Goal: Task Accomplishment & Management: Manage account settings

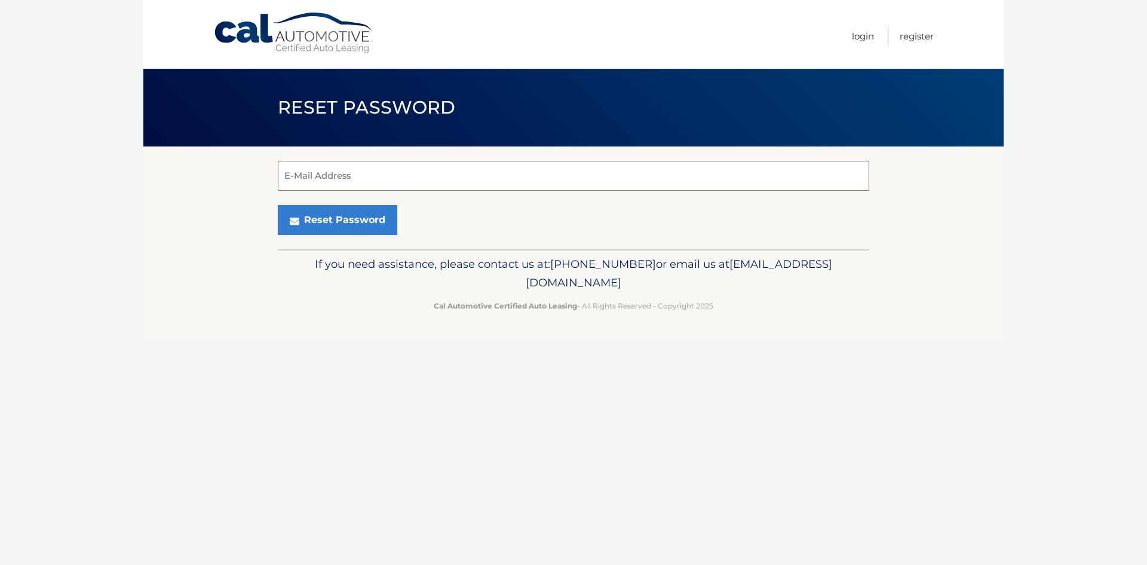
click at [530, 174] on input "E-Mail Address" at bounding box center [573, 176] width 591 height 30
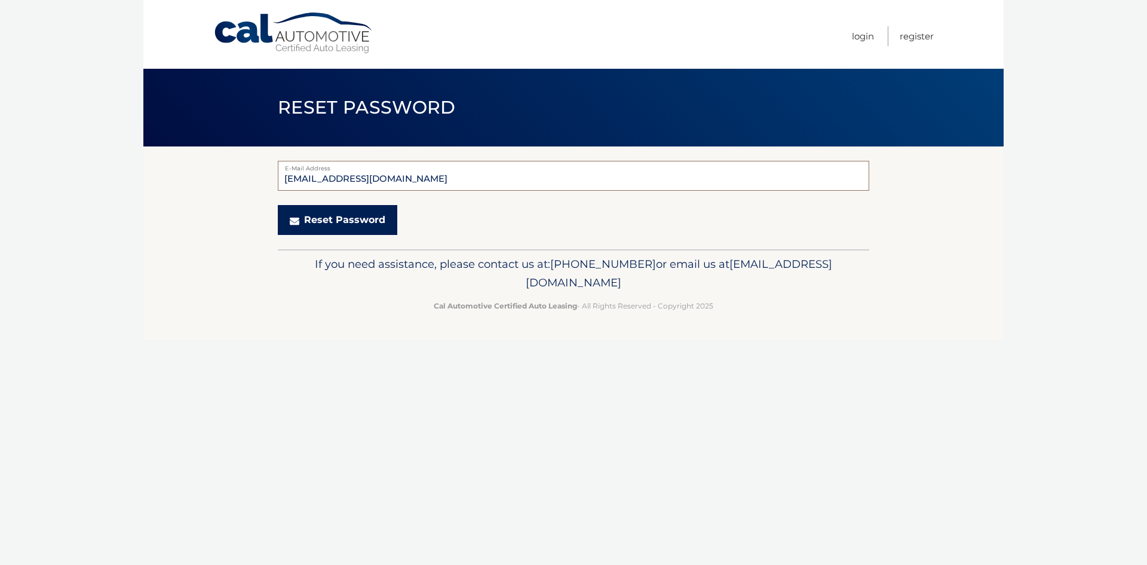
type input "[EMAIL_ADDRESS][DOMAIN_NAME]"
click at [386, 220] on button "Reset Password" at bounding box center [337, 220] width 119 height 30
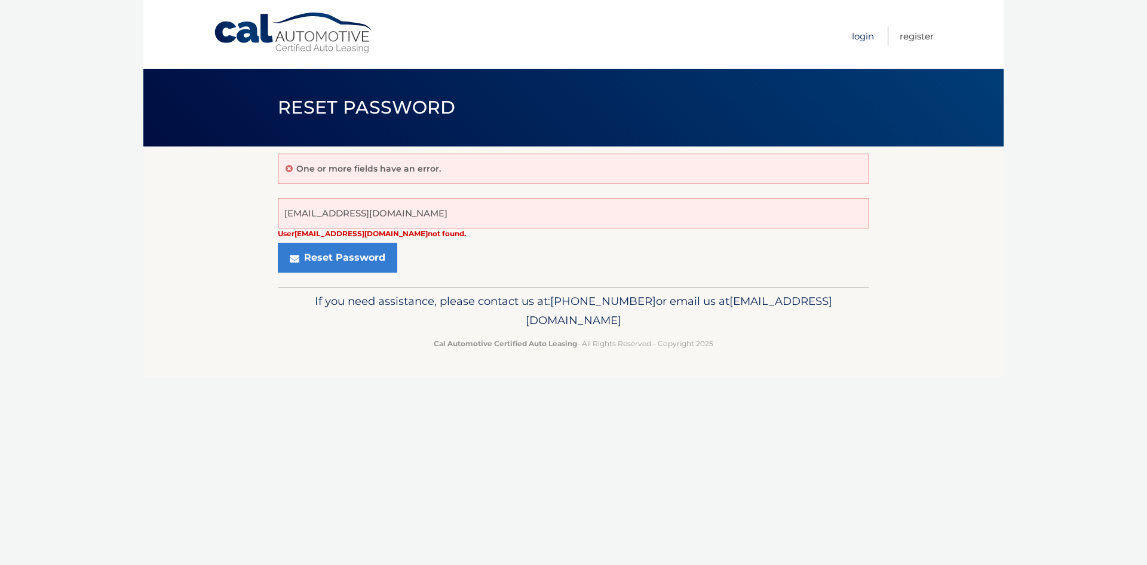
click at [865, 36] on link "Login" at bounding box center [863, 36] width 22 height 20
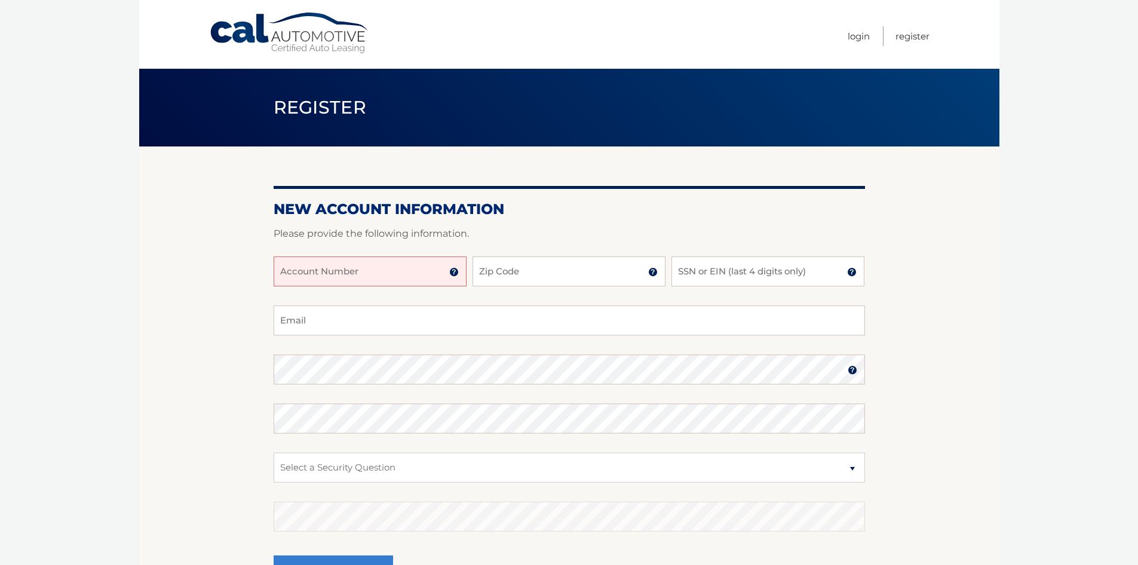
click at [369, 274] on input "Account Number" at bounding box center [370, 271] width 193 height 30
type input "44455845344"
click at [523, 270] on input "Zip Code" at bounding box center [569, 271] width 193 height 30
type input "10801"
click at [707, 268] on input "SSN or EIN (last 4 digits only)" at bounding box center [768, 271] width 193 height 30
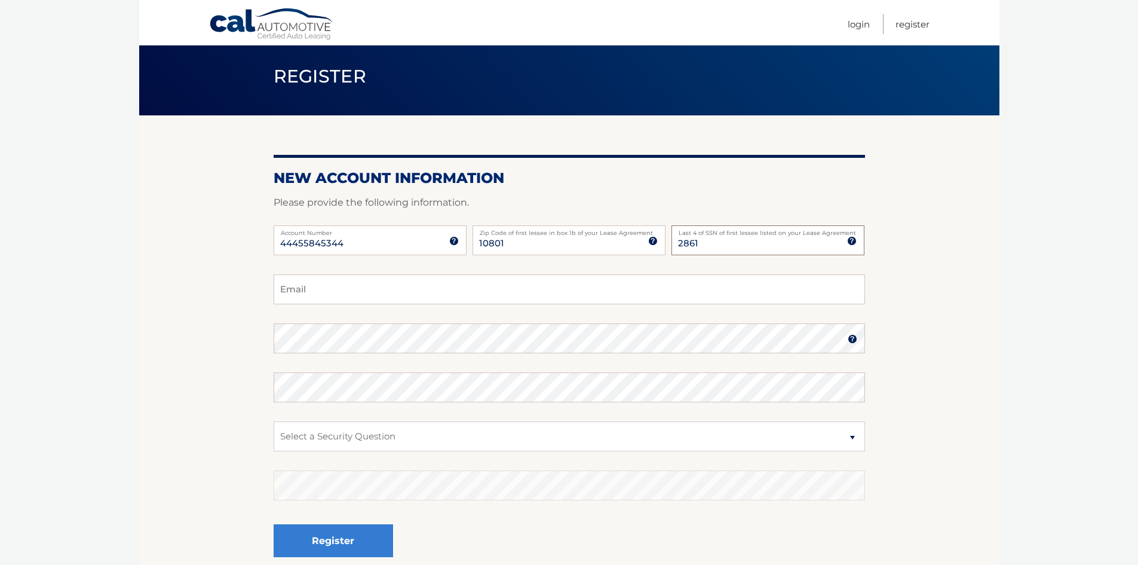
scroll to position [60, 0]
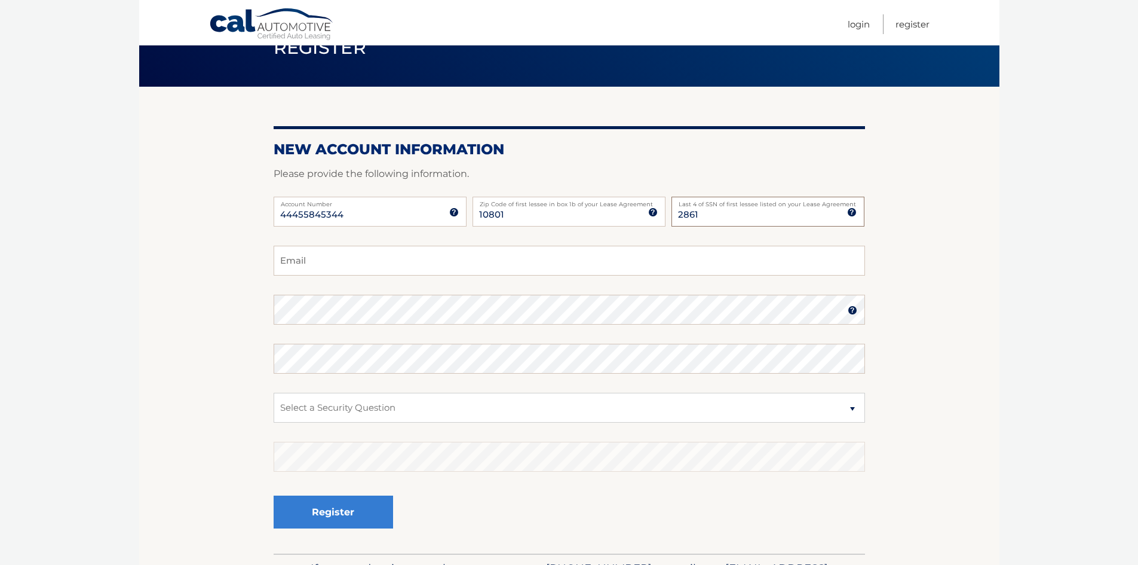
type input "2861"
click at [525, 256] on input "Email" at bounding box center [569, 261] width 591 height 30
type input "sofiatahan3@gmail.com"
click at [854, 407] on select "Select a Security Question What was the name of your elementary school? What is…" at bounding box center [569, 408] width 591 height 30
select select "1"
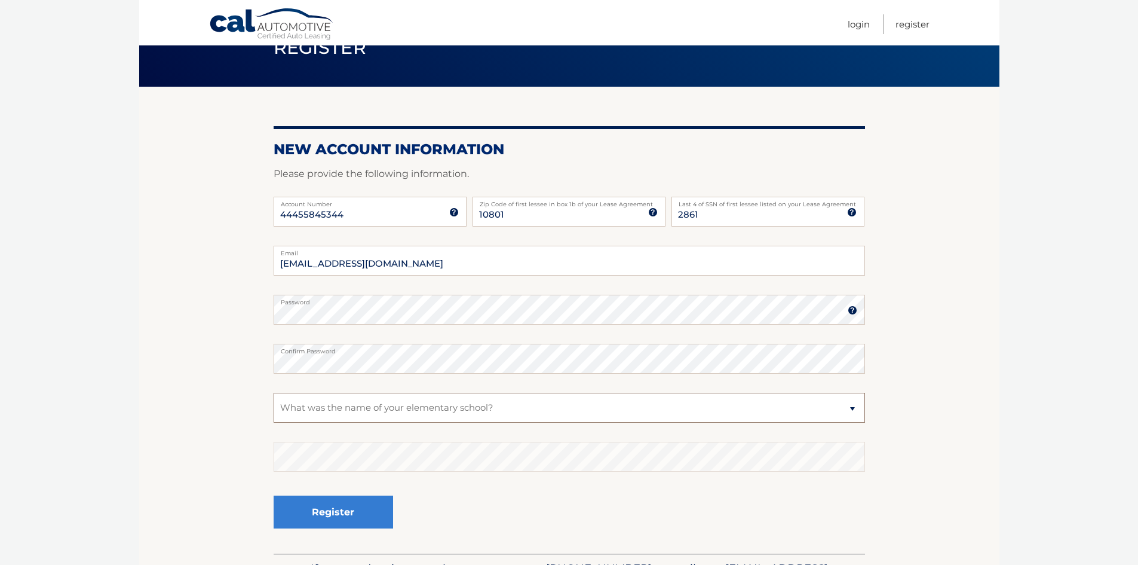
click at [274, 393] on select "Select a Security Question What was the name of your elementary school? What is…" at bounding box center [569, 408] width 591 height 30
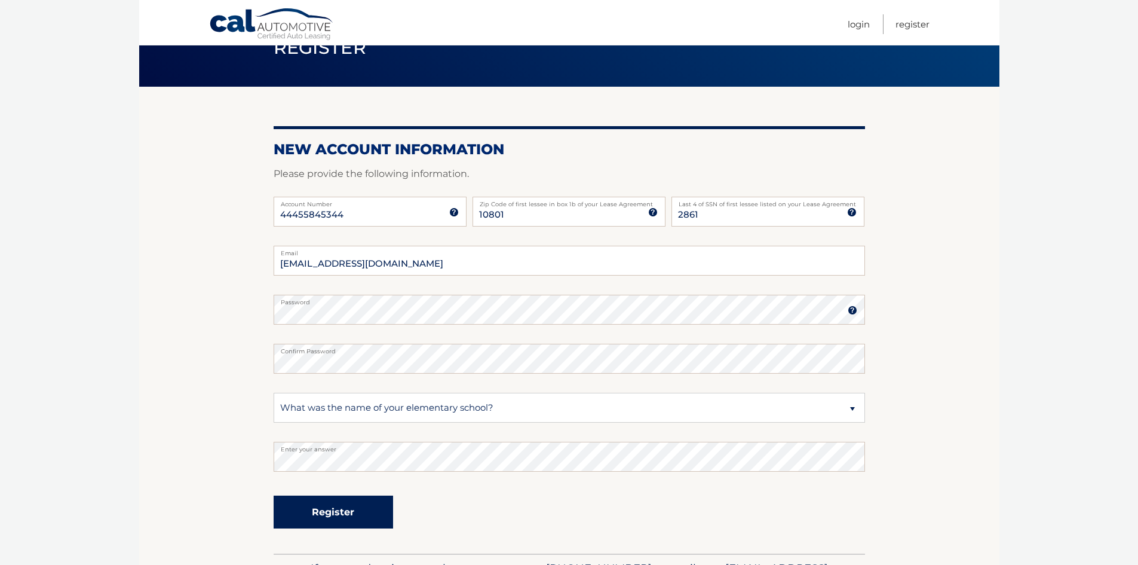
click at [371, 511] on button "Register" at bounding box center [333, 511] width 119 height 33
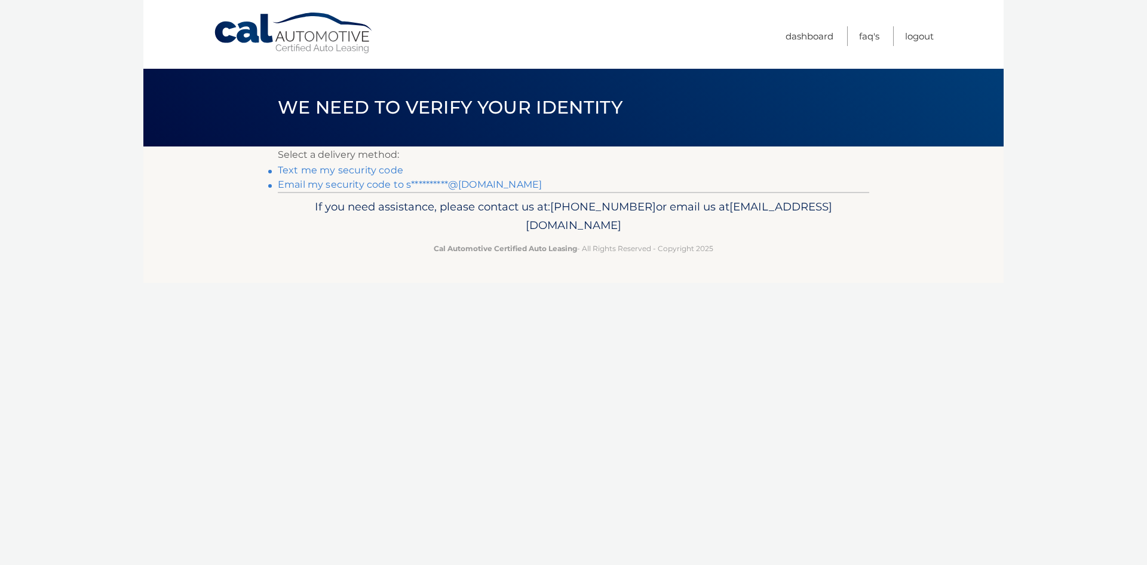
click at [341, 185] on link "**********" at bounding box center [410, 184] width 264 height 11
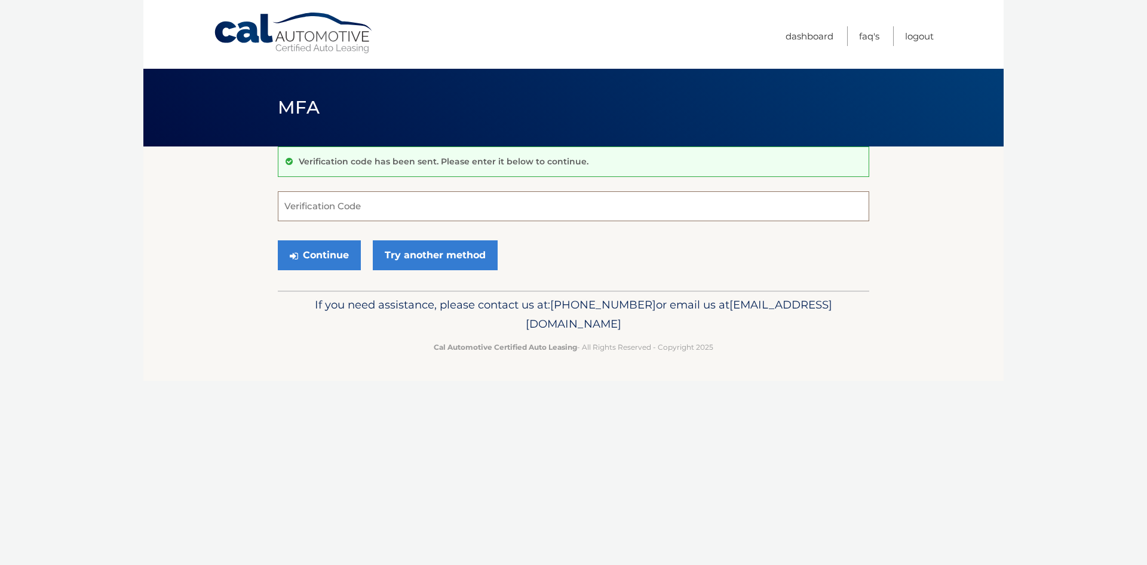
click at [353, 203] on input "Verification Code" at bounding box center [573, 206] width 591 height 30
type input "877083"
click at [336, 253] on button "Continue" at bounding box center [319, 255] width 83 height 30
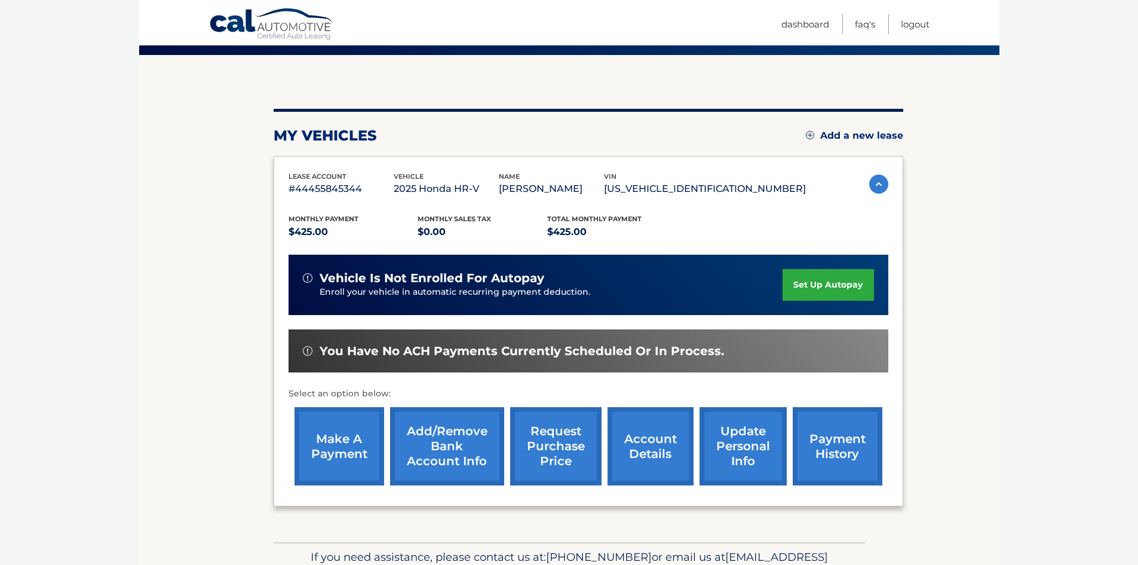
scroll to position [119, 0]
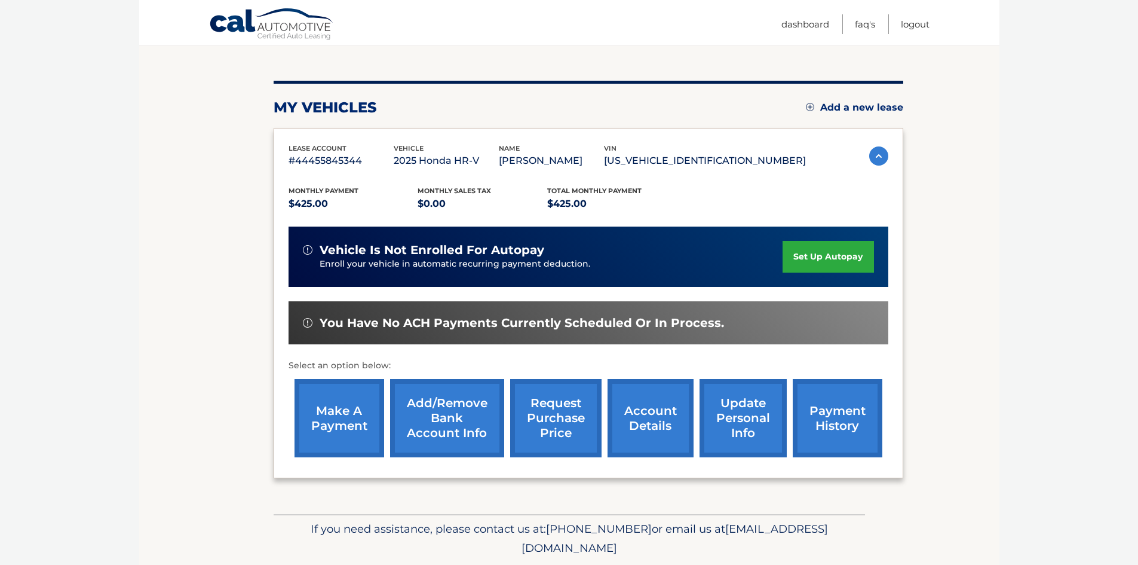
click at [838, 422] on link "payment history" at bounding box center [838, 418] width 90 height 78
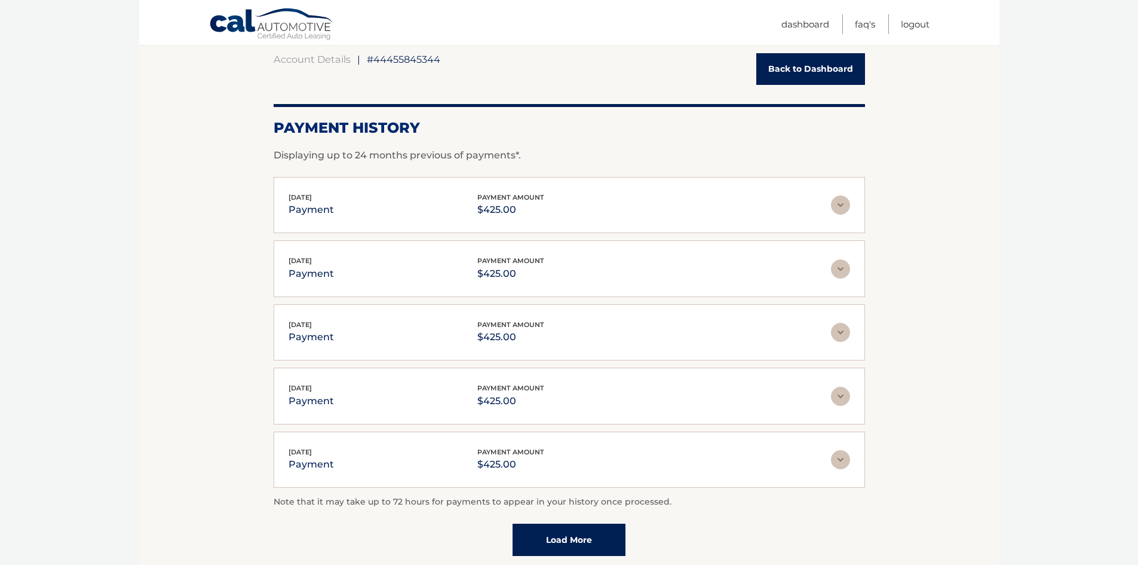
scroll to position [119, 0]
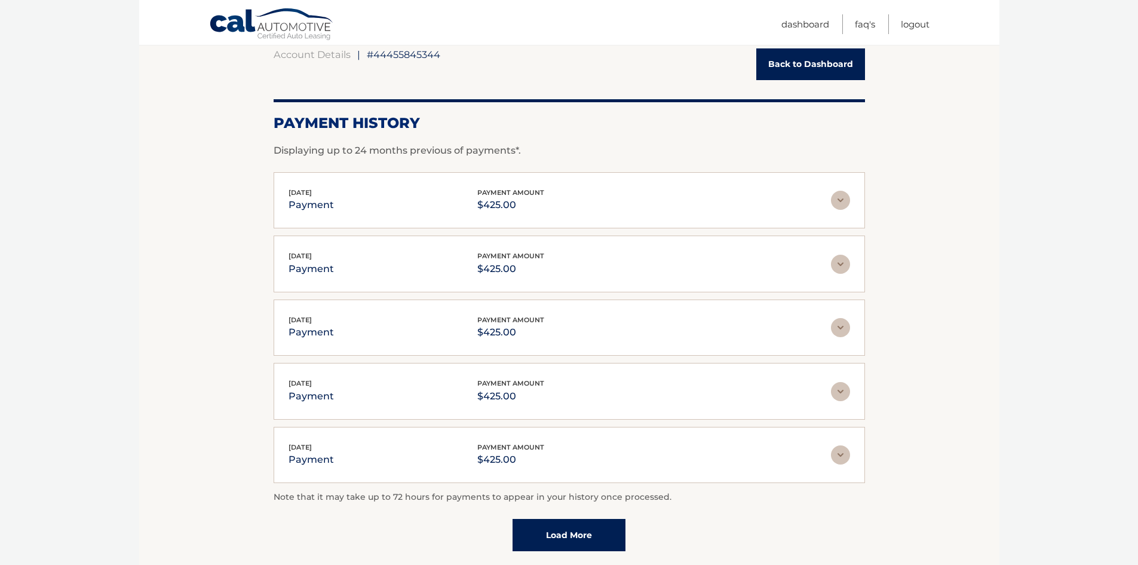
click at [837, 195] on img at bounding box center [840, 200] width 19 height 19
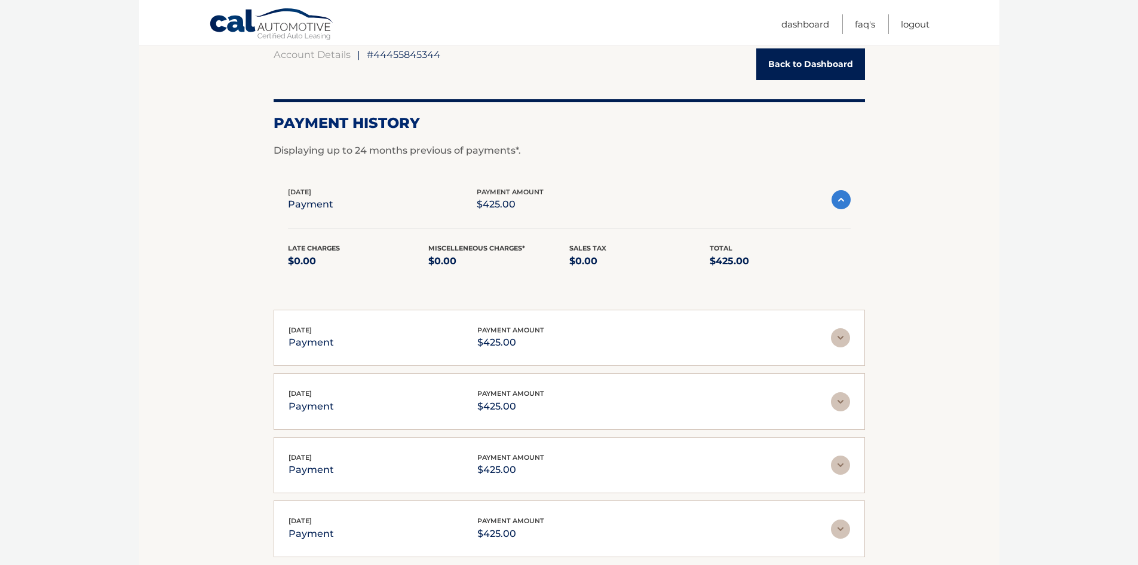
scroll to position [239, 0]
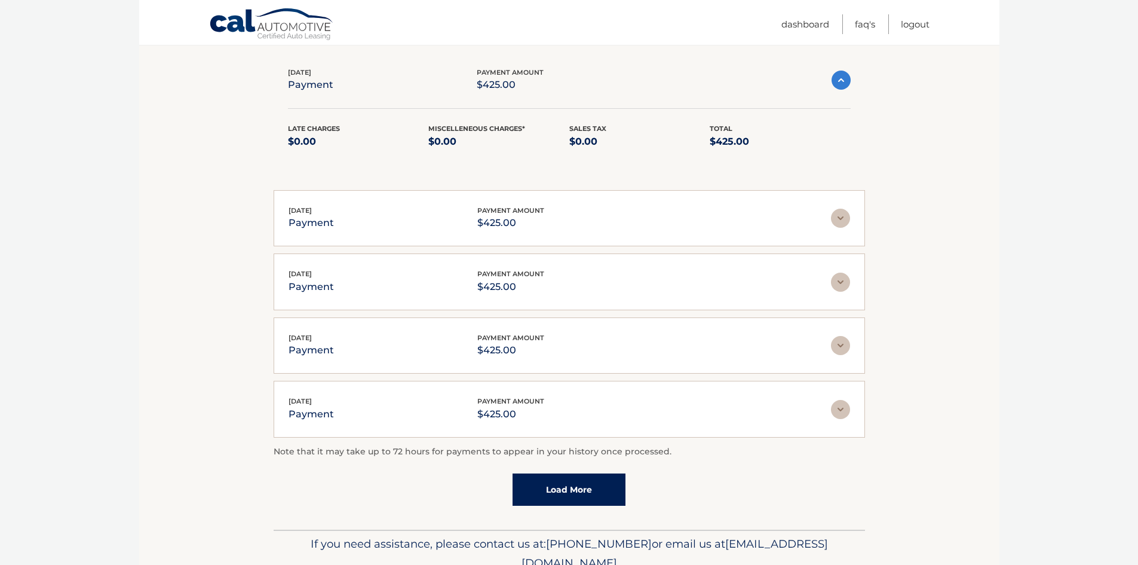
click at [545, 495] on link "Load More" at bounding box center [569, 489] width 113 height 32
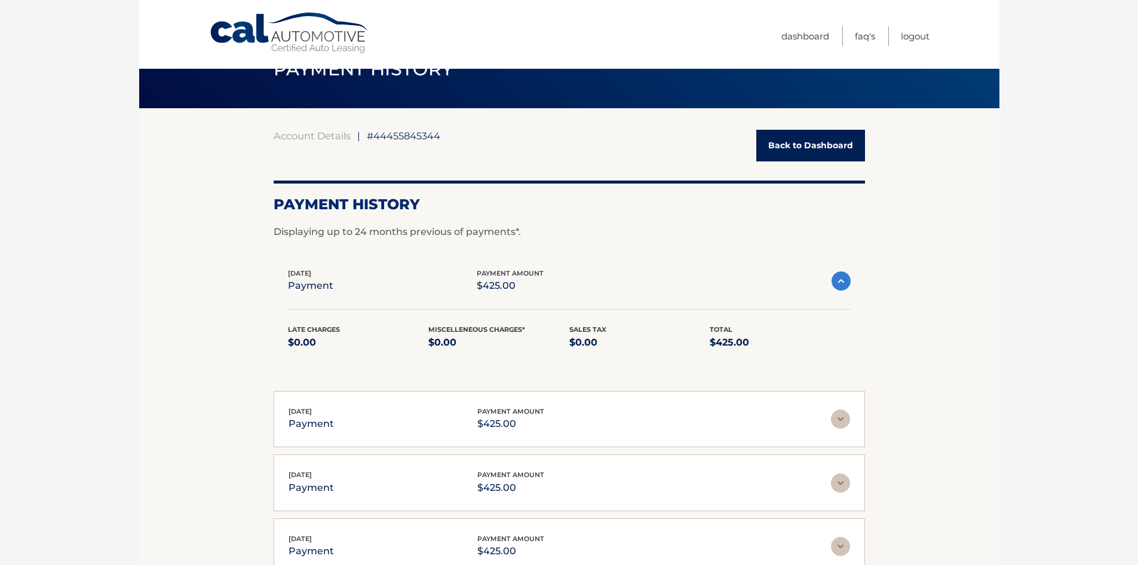
scroll to position [0, 0]
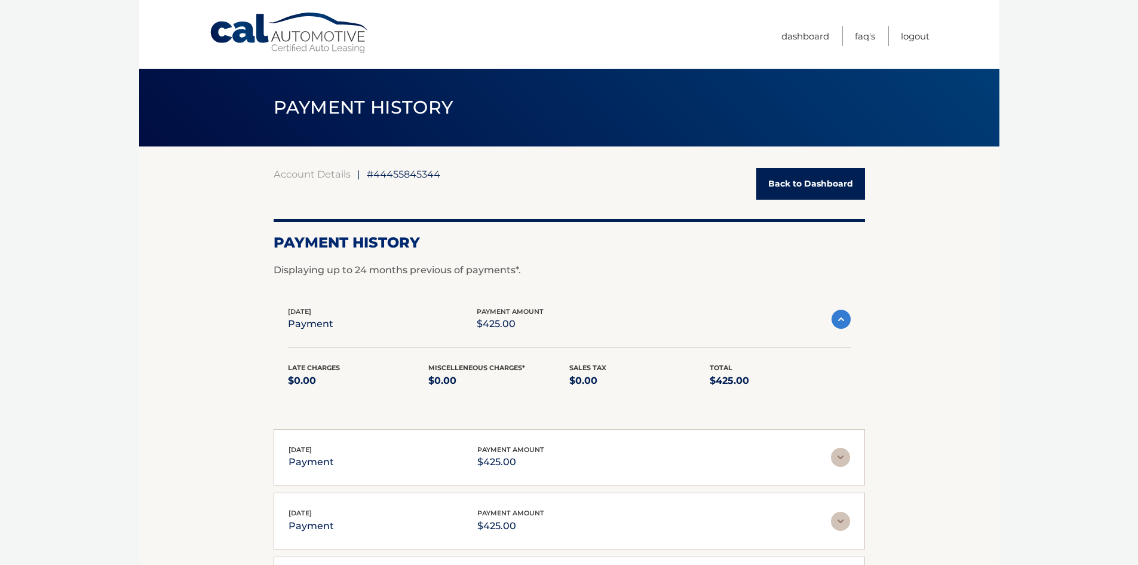
click at [847, 189] on link "Back to Dashboard" at bounding box center [810, 184] width 109 height 32
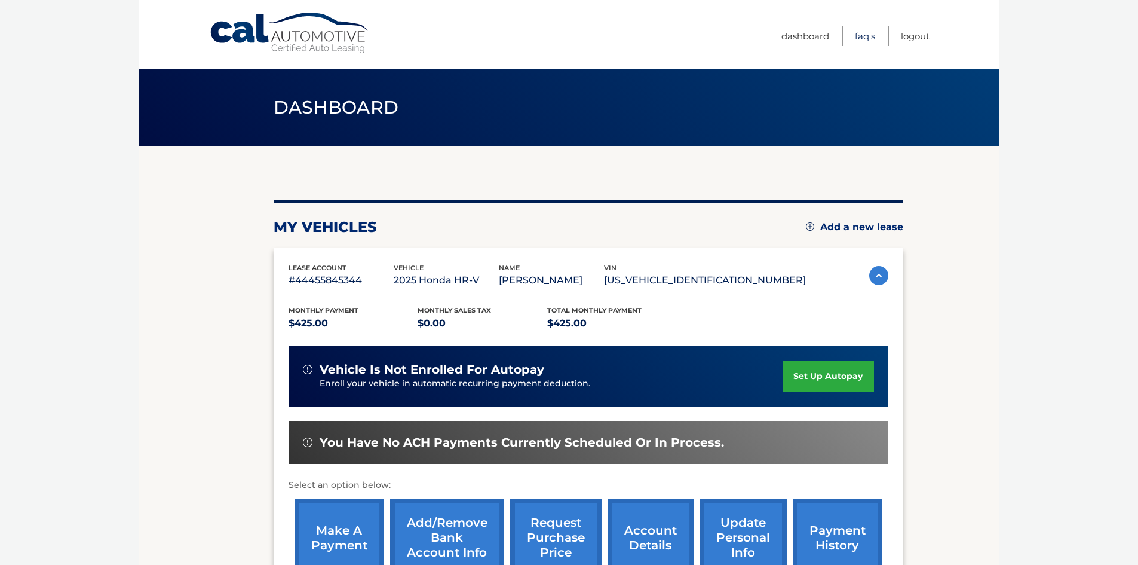
click at [865, 35] on link "FAQ's" at bounding box center [865, 36] width 20 height 20
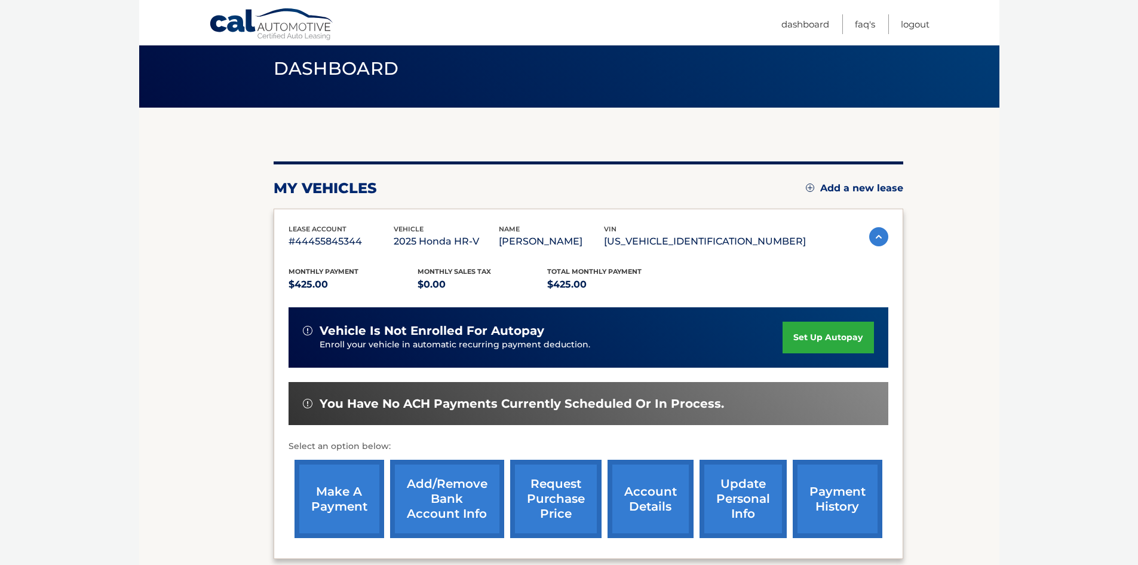
scroll to position [60, 0]
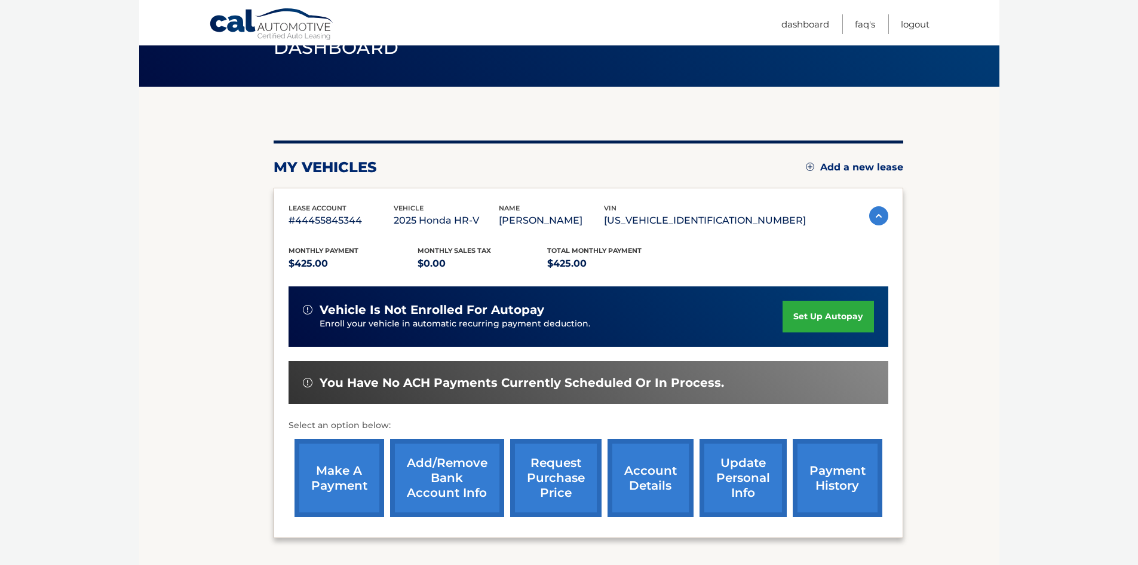
click at [659, 480] on link "account details" at bounding box center [651, 478] width 86 height 78
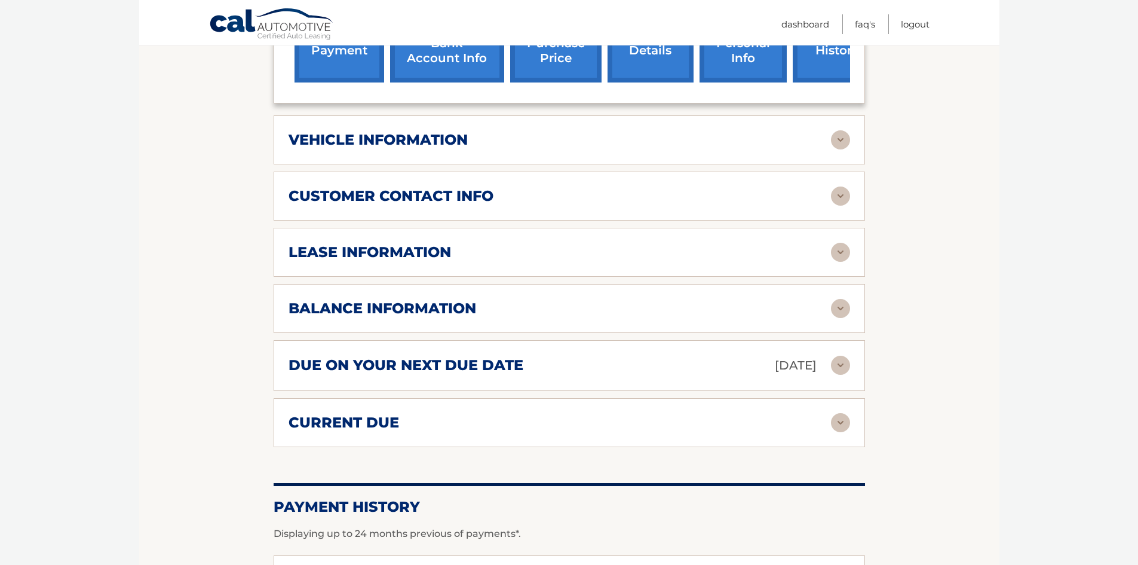
scroll to position [538, 0]
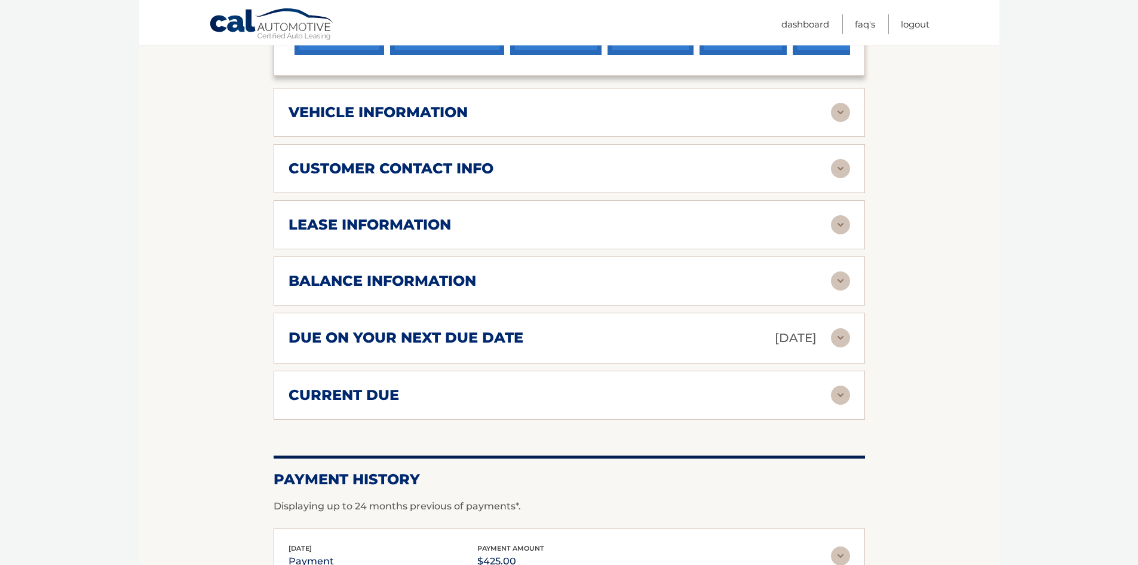
click at [832, 335] on img at bounding box center [840, 337] width 19 height 19
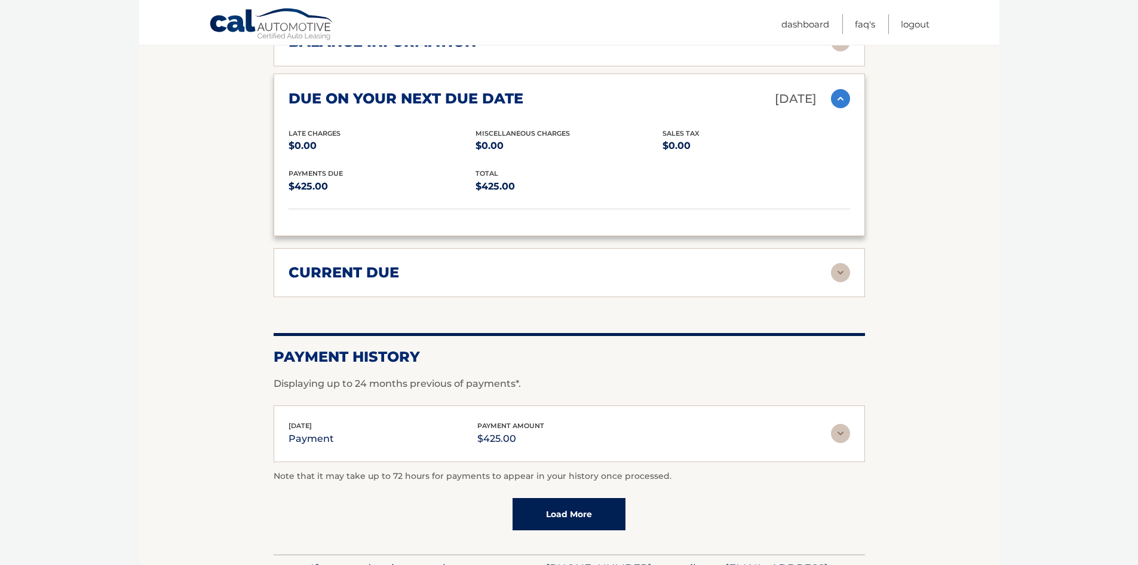
scroll to position [836, 0]
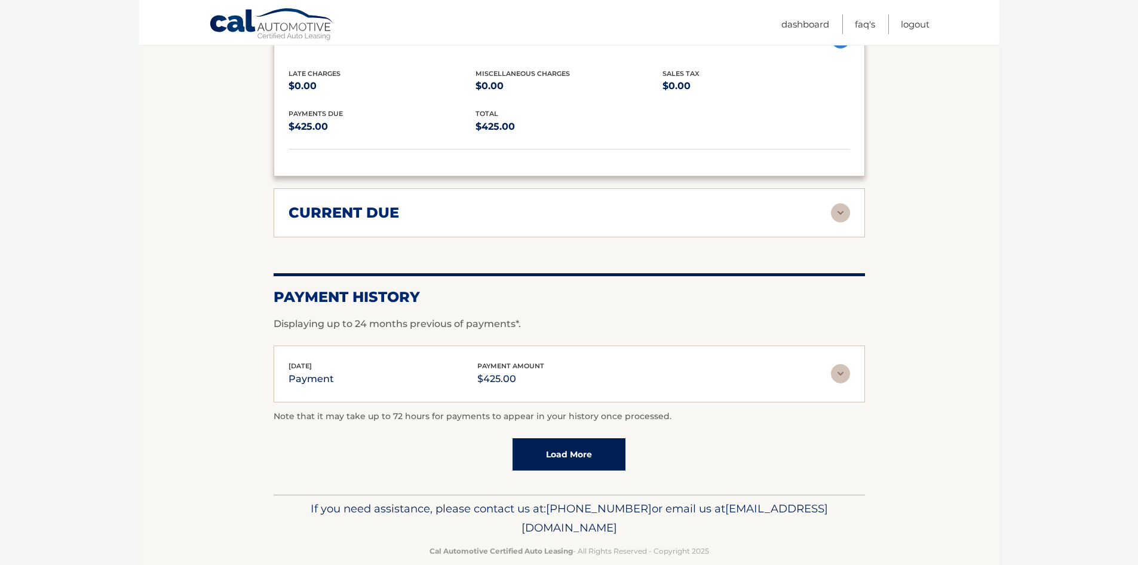
click at [568, 451] on link "Load More" at bounding box center [569, 454] width 113 height 32
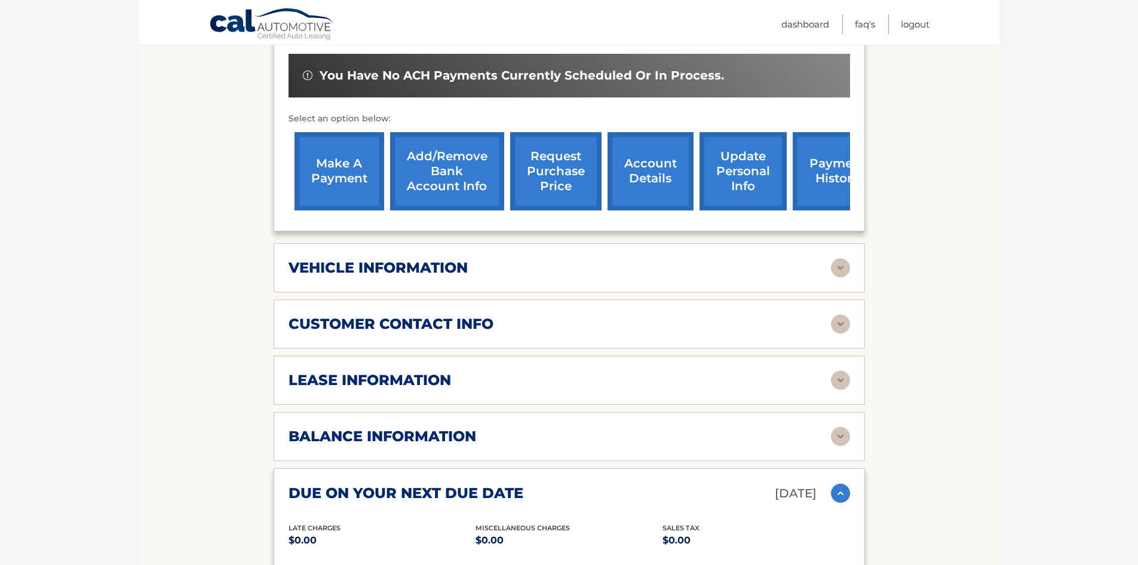
scroll to position [358, 0]
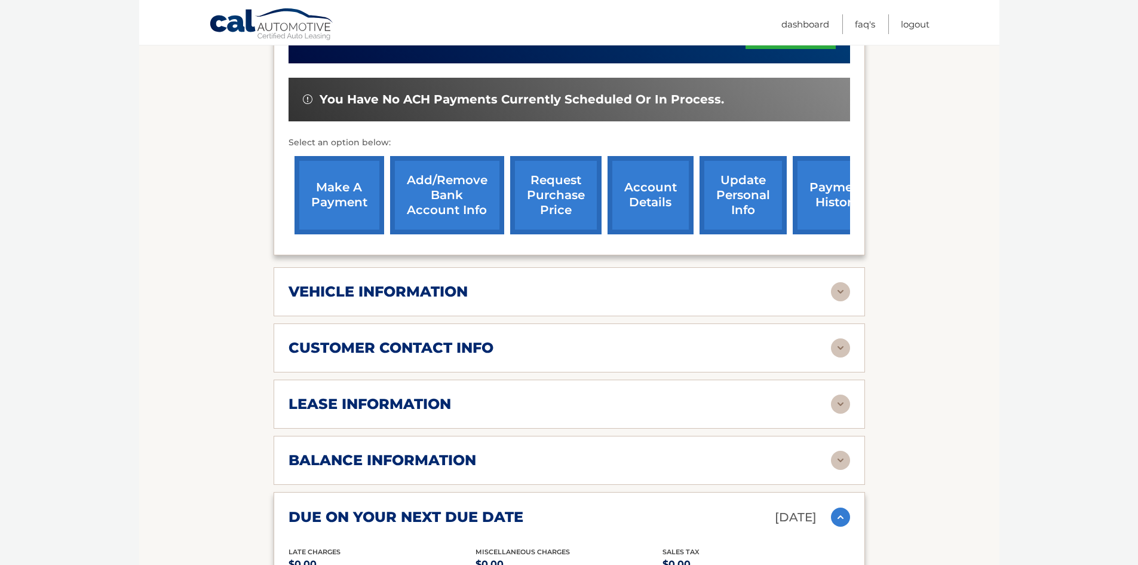
click at [310, 204] on link "make a payment" at bounding box center [340, 195] width 90 height 78
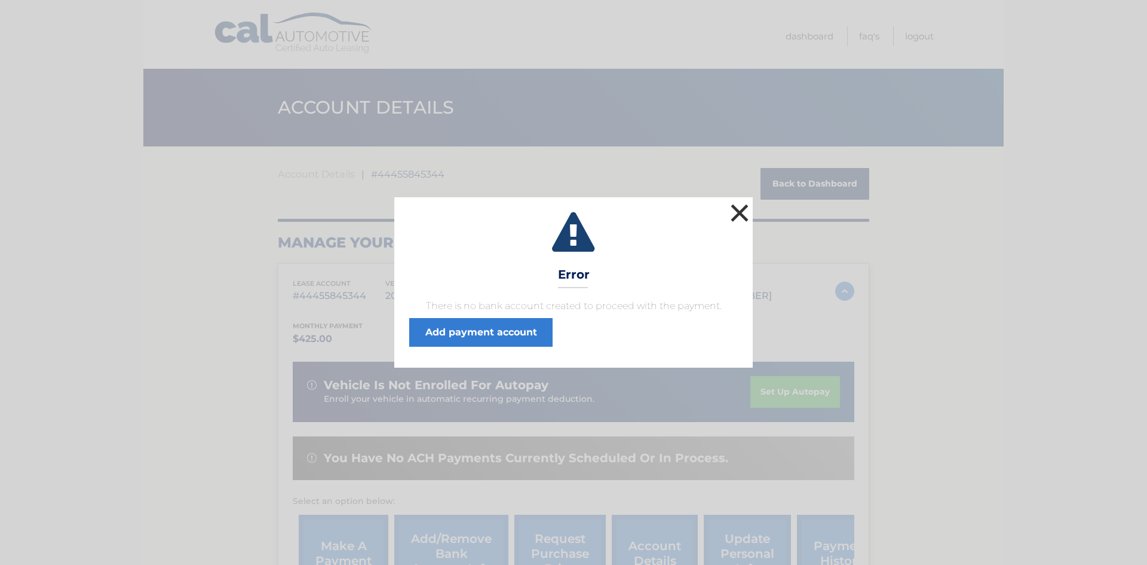
click at [733, 213] on button "×" at bounding box center [740, 213] width 24 height 24
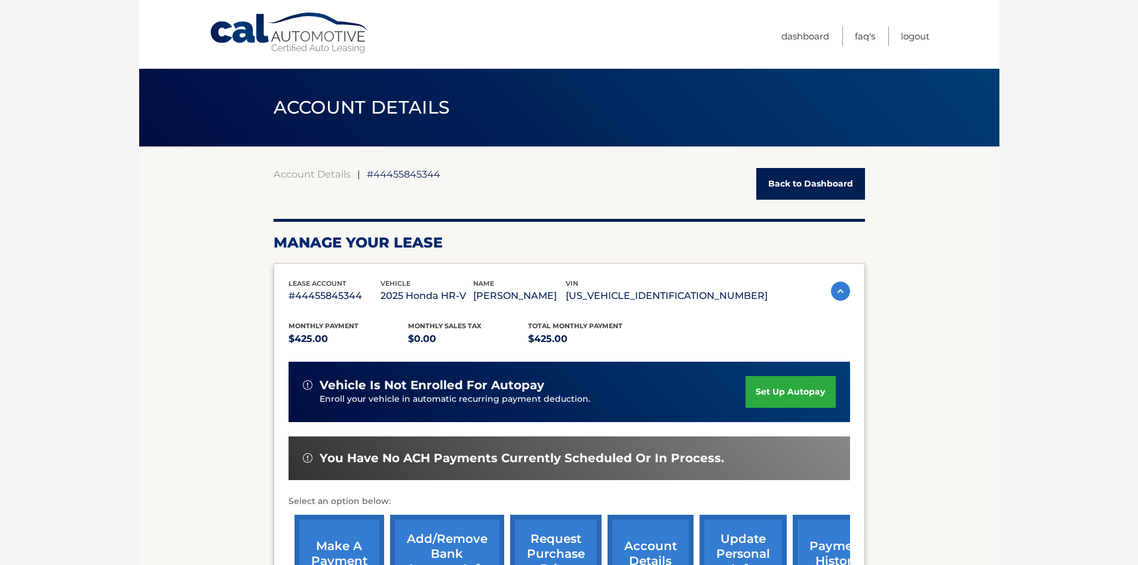
click at [837, 183] on link "Back to Dashboard" at bounding box center [810, 184] width 109 height 32
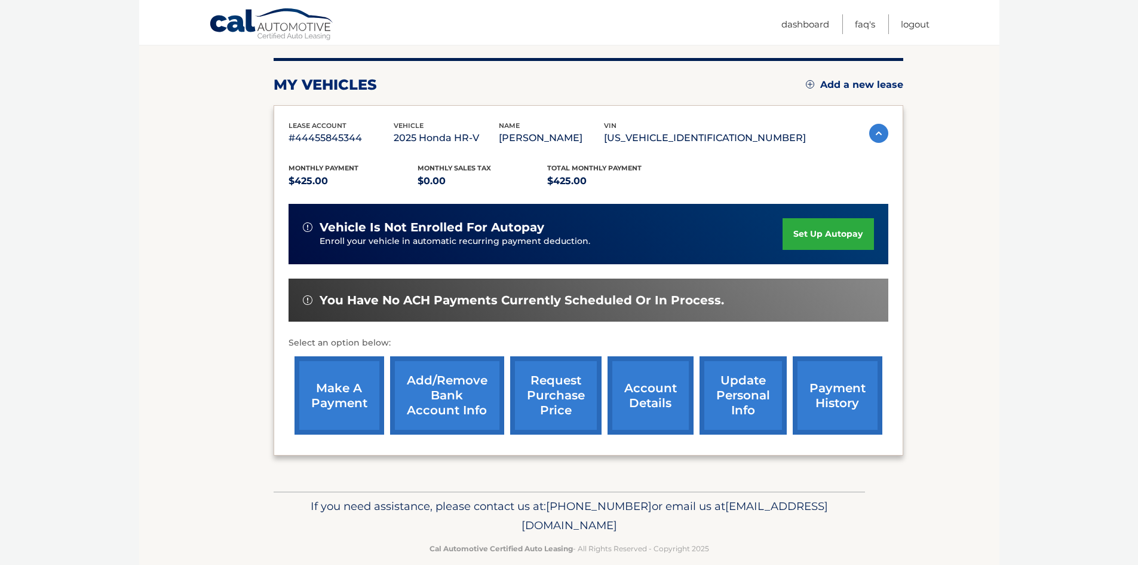
scroll to position [160, 0]
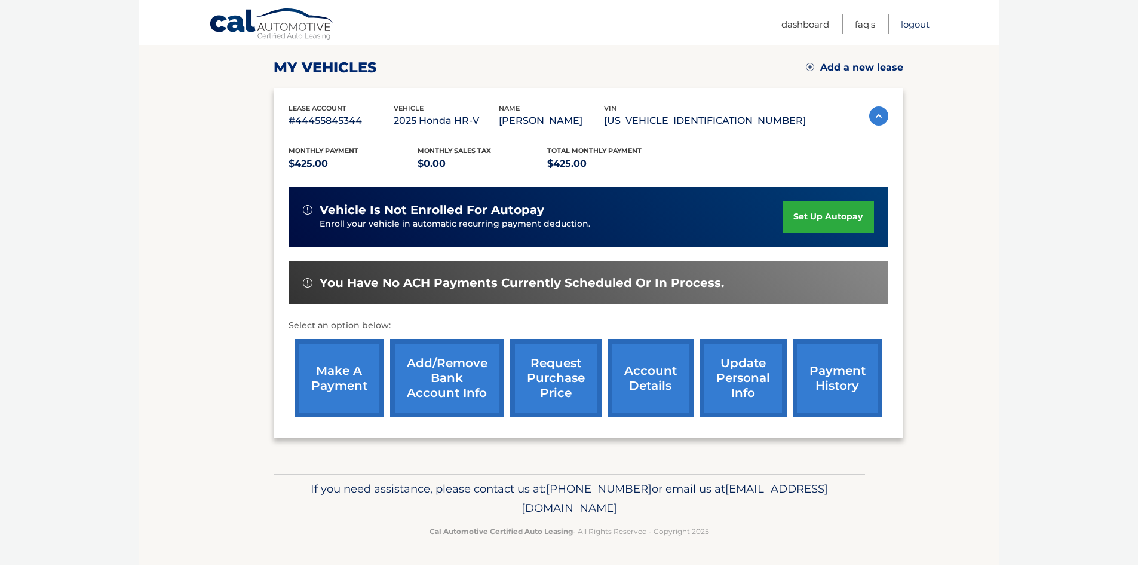
click at [909, 26] on link "Logout" at bounding box center [915, 24] width 29 height 20
